Goal: Task Accomplishment & Management: Use online tool/utility

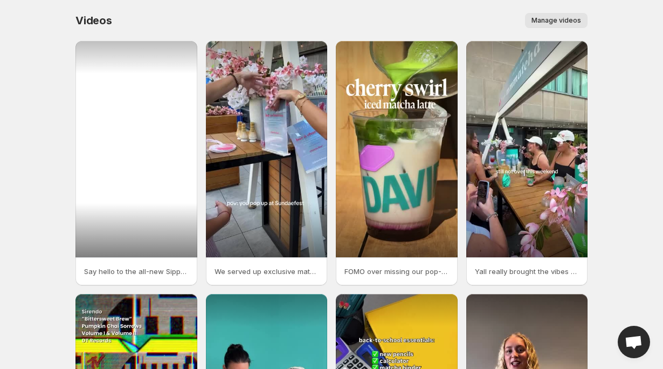
click at [105, 110] on div at bounding box center [136, 149] width 122 height 216
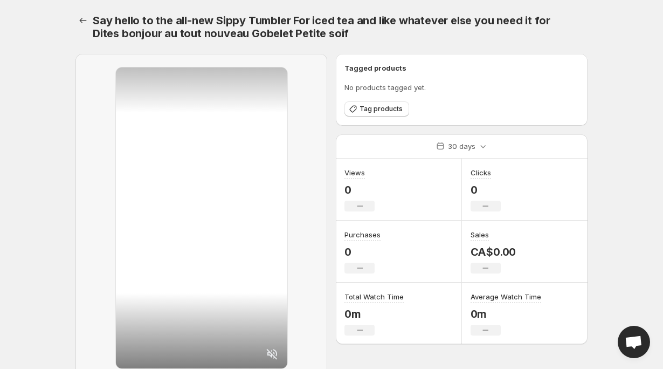
click at [358, 68] on h6 "Tagged products" at bounding box center [461, 68] width 234 height 11
click at [348, 66] on h6 "Tagged products" at bounding box center [461, 68] width 234 height 11
click at [367, 65] on h6 "Tagged products" at bounding box center [461, 68] width 234 height 11
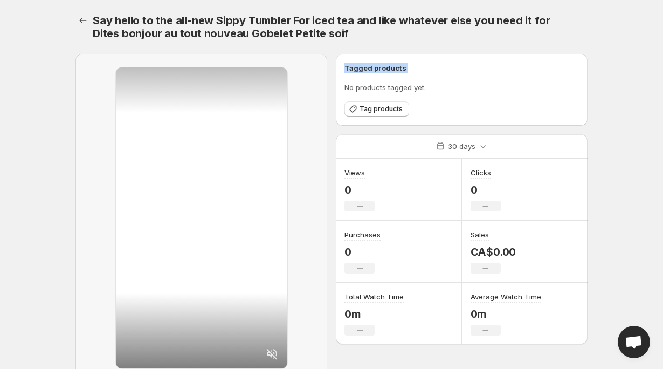
click at [367, 65] on h6 "Tagged products" at bounding box center [461, 68] width 234 height 11
click at [377, 84] on p "No products tagged yet." at bounding box center [461, 87] width 234 height 11
click at [394, 109] on span "Tag products" at bounding box center [380, 109] width 43 height 9
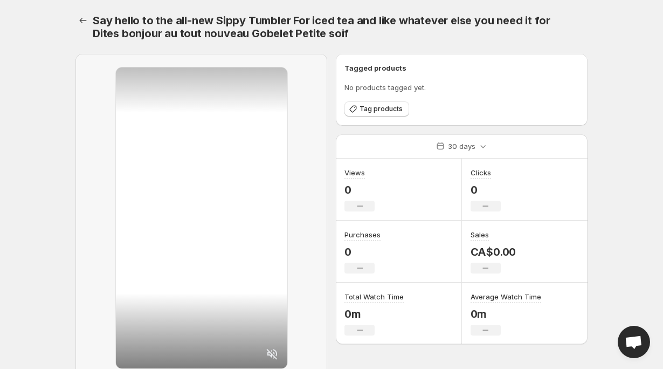
click at [405, 37] on h1 "Say hello to the all-new Sippy Tumbler For iced tea and like whatever else you …" at bounding box center [334, 27] width 482 height 26
click at [380, 105] on span "Tag products" at bounding box center [380, 109] width 43 height 9
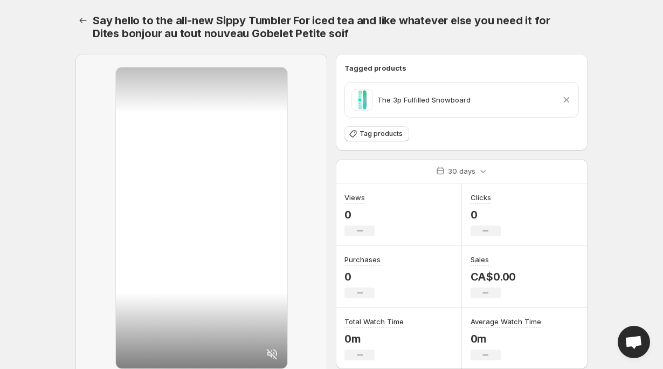
scroll to position [80, 0]
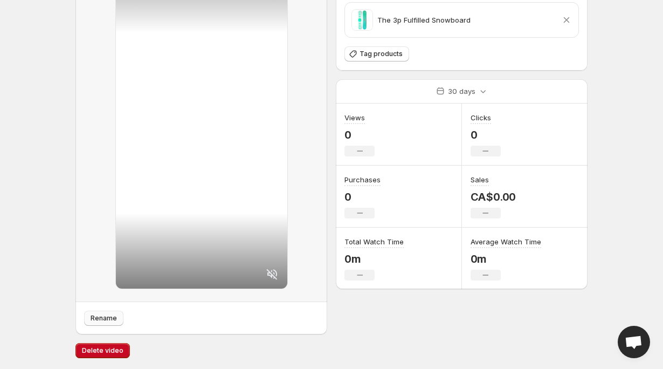
click at [111, 321] on span "Rename" at bounding box center [104, 318] width 26 height 9
type input "**********"
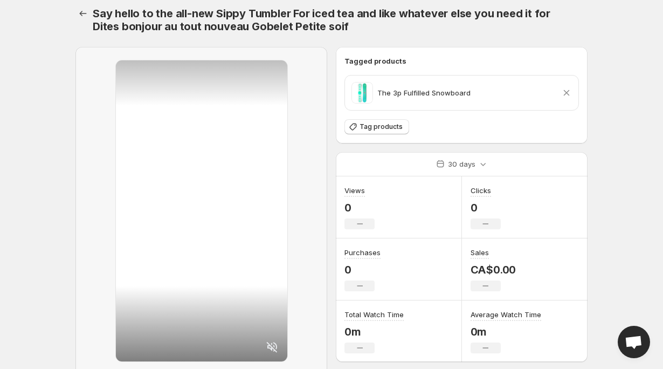
scroll to position [0, 0]
